Goal: Task Accomplishment & Management: Complete application form

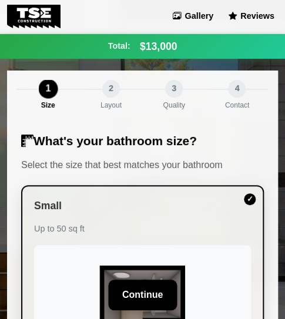
click at [125, 224] on div "Up to 50 sq ft" at bounding box center [142, 229] width 217 height 13
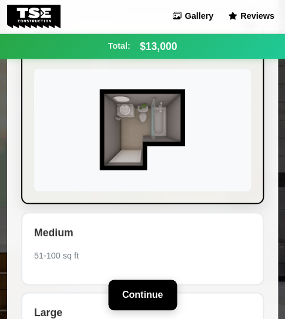
scroll to position [196, 0]
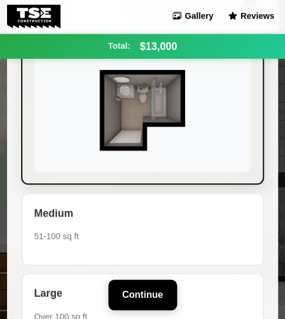
click at [141, 163] on img at bounding box center [142, 110] width 217 height 122
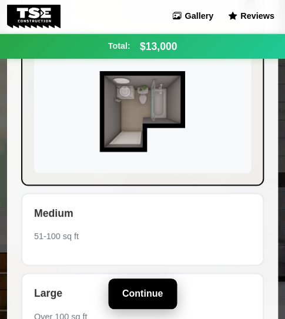
click at [152, 300] on button "Continue" at bounding box center [142, 294] width 69 height 31
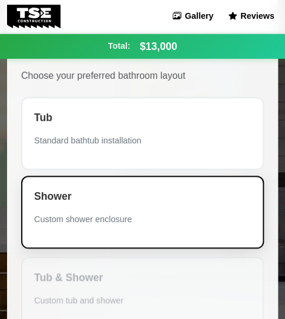
scroll to position [118, 0]
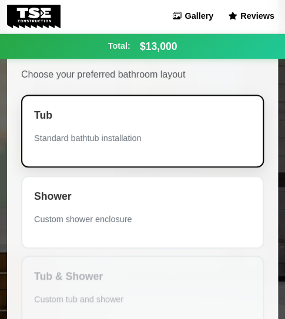
click at [110, 147] on div "Tub Standard bathtub installation" at bounding box center [142, 131] width 243 height 73
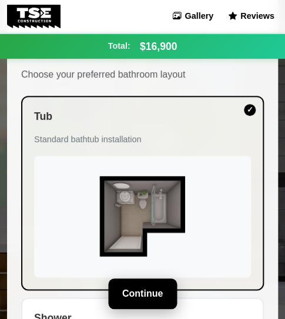
click at [134, 288] on button "Continue" at bounding box center [142, 294] width 69 height 31
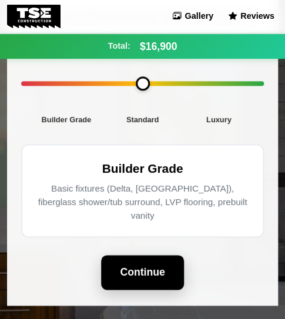
scroll to position [176, 0]
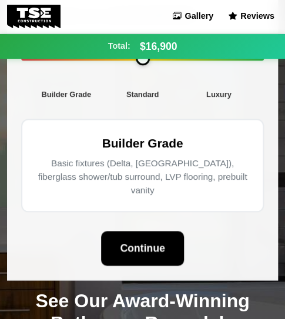
click at [119, 165] on div "Basic fixtures (Delta, [GEOGRAPHIC_DATA]), fiberglass shower/tub surround, LVP …" at bounding box center [142, 177] width 212 height 40
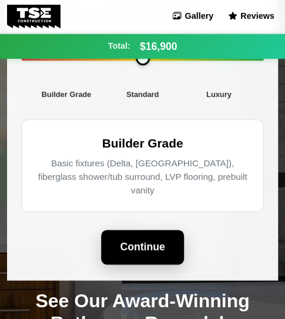
click at [152, 231] on button "Continue" at bounding box center [142, 247] width 82 height 34
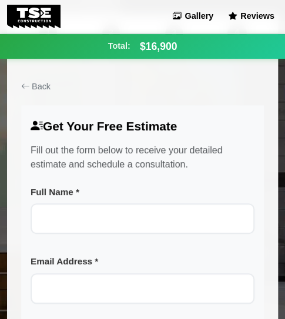
scroll to position [59, 0]
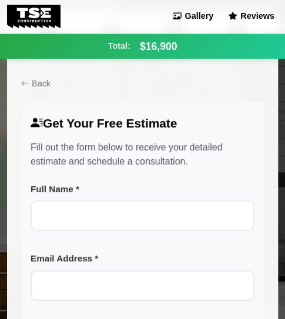
click at [129, 235] on div at bounding box center [143, 237] width 224 height 9
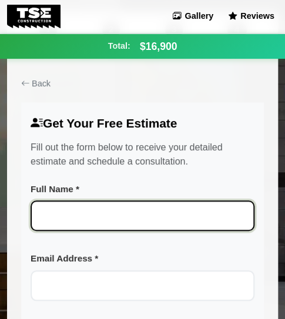
click at [149, 215] on input "Full Name *" at bounding box center [143, 216] width 224 height 31
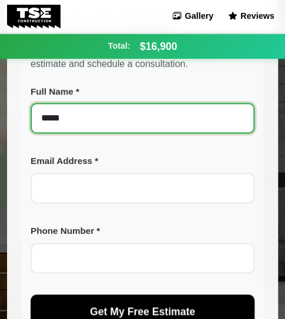
scroll to position [176, 0]
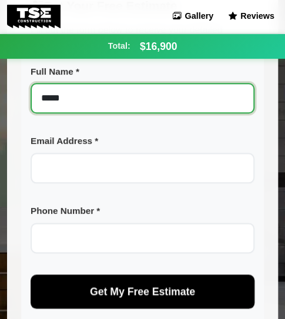
type input "*****"
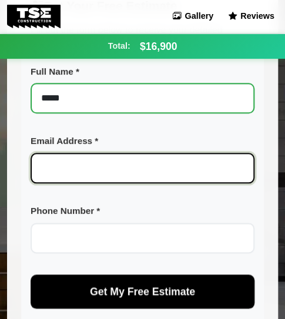
click at [116, 178] on input "Email Address *" at bounding box center [143, 168] width 224 height 31
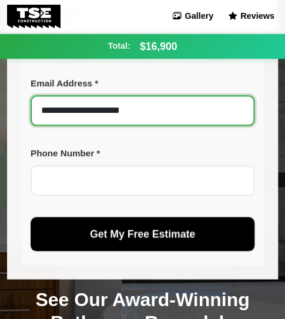
scroll to position [235, 0]
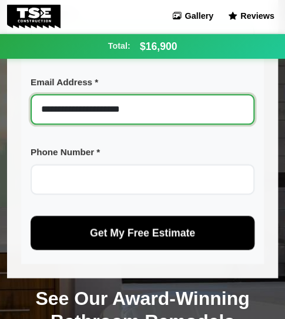
type input "**********"
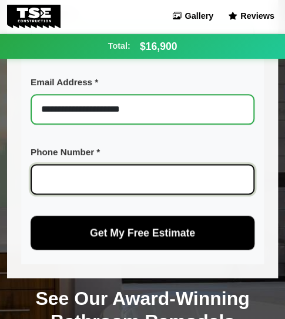
click at [98, 171] on input "Phone Number *" at bounding box center [143, 179] width 224 height 31
type input "*"
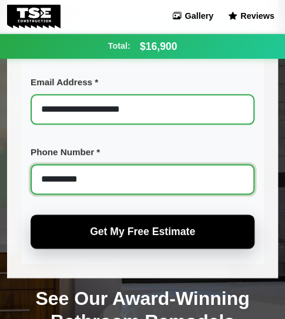
type input "**********"
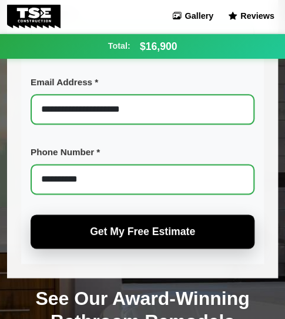
click at [145, 230] on span "Get My Free Estimate" at bounding box center [142, 232] width 105 height 12
